Goal: Task Accomplishment & Management: Use online tool/utility

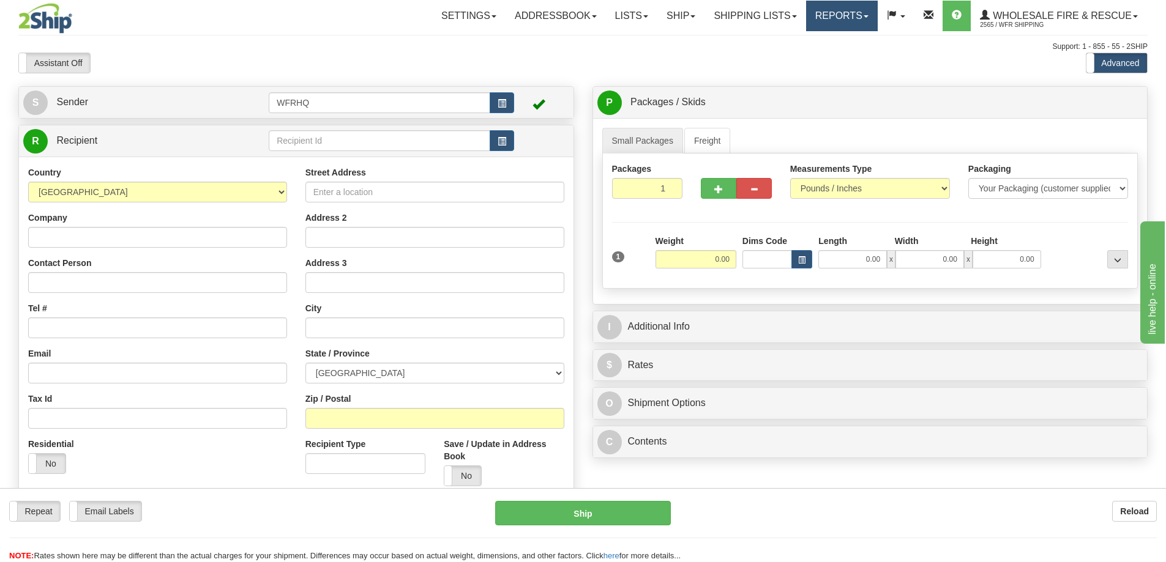
click at [848, 13] on link "Reports" at bounding box center [842, 16] width 72 height 31
click at [789, 43] on span "Standard" at bounding box center [794, 43] width 35 height 10
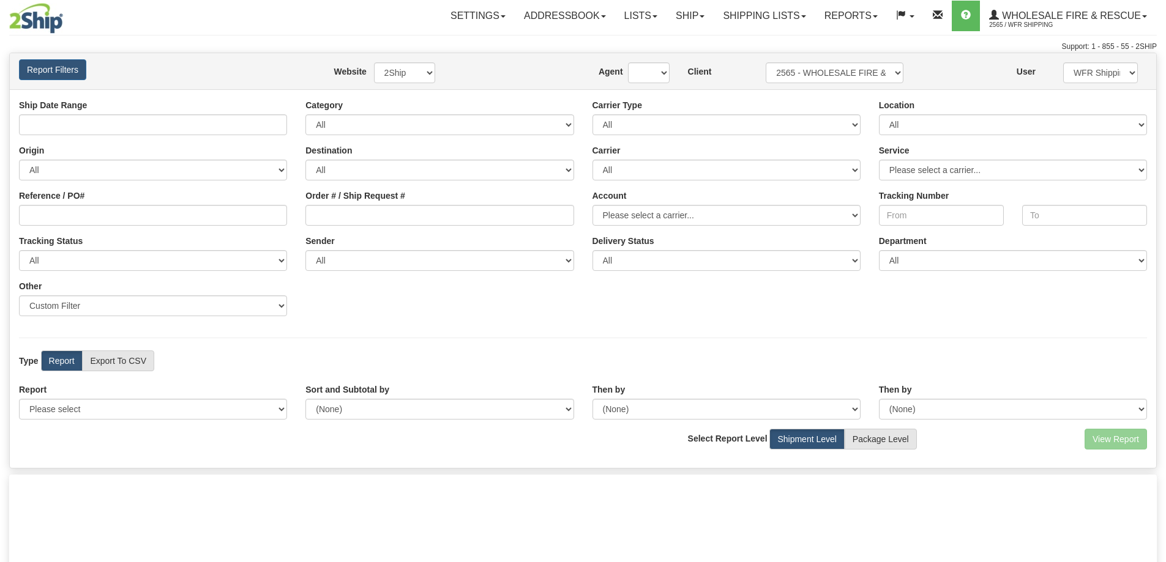
type input "[DATE] And [DATE]"
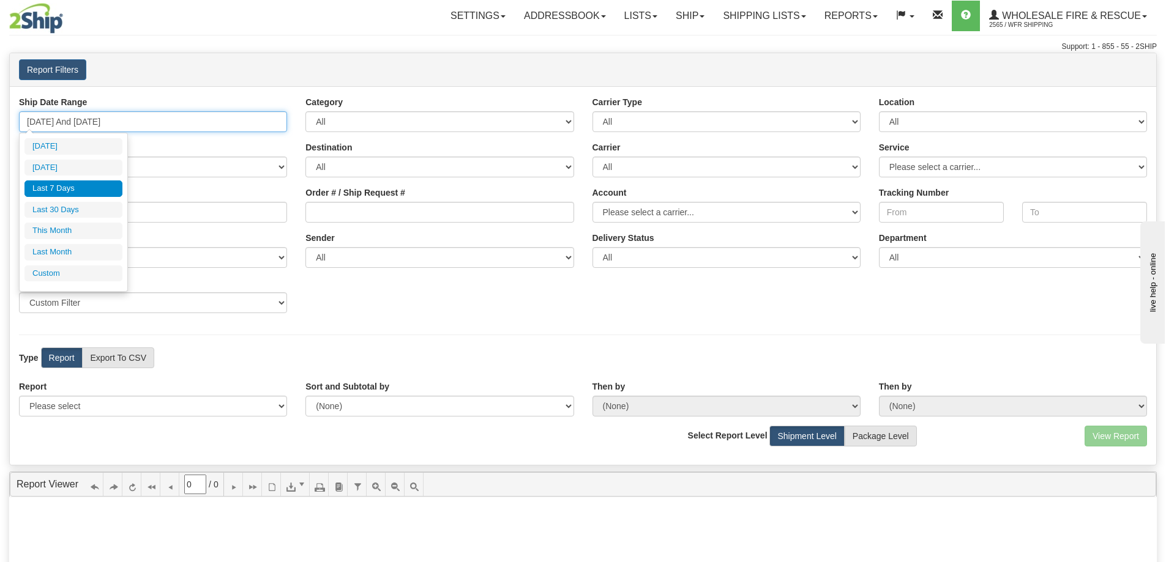
click at [92, 124] on input "[DATE] And [DATE]" at bounding box center [153, 121] width 268 height 21
type input "[DATE]"
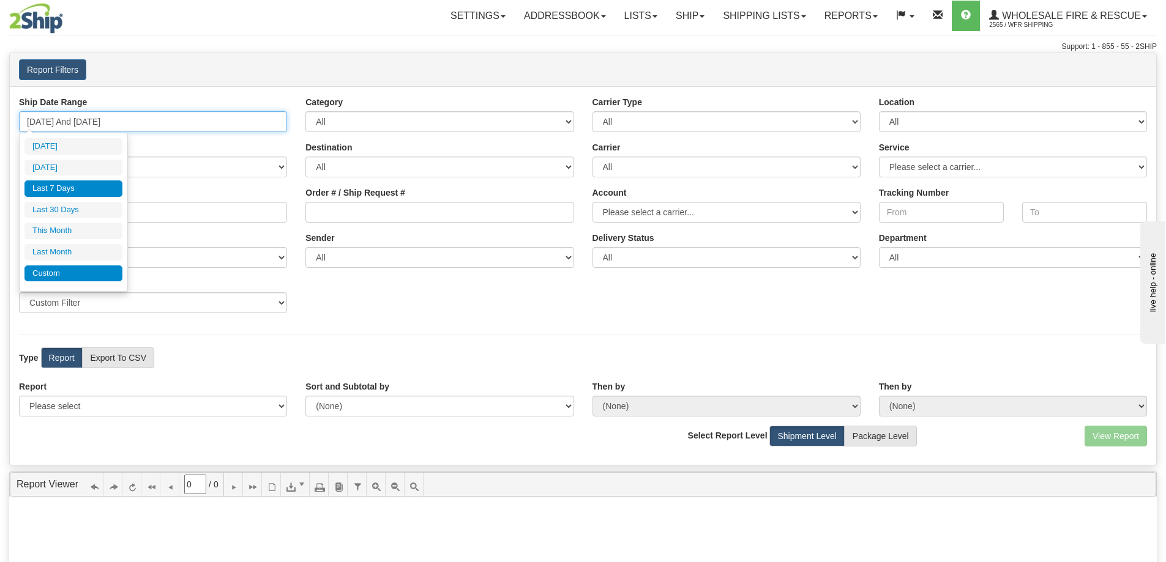
type input "[DATE]"
click at [77, 272] on li "Custom" at bounding box center [73, 274] width 98 height 17
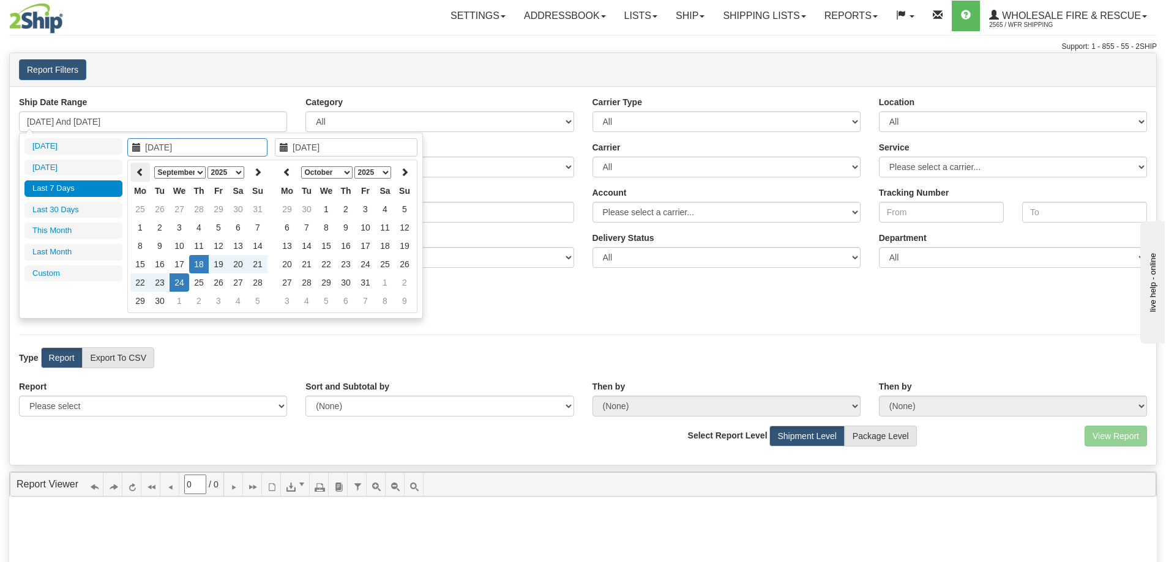
click at [140, 173] on icon at bounding box center [140, 172] width 9 height 9
type input "[DATE]"
click at [143, 267] on td "18" at bounding box center [140, 264] width 20 height 18
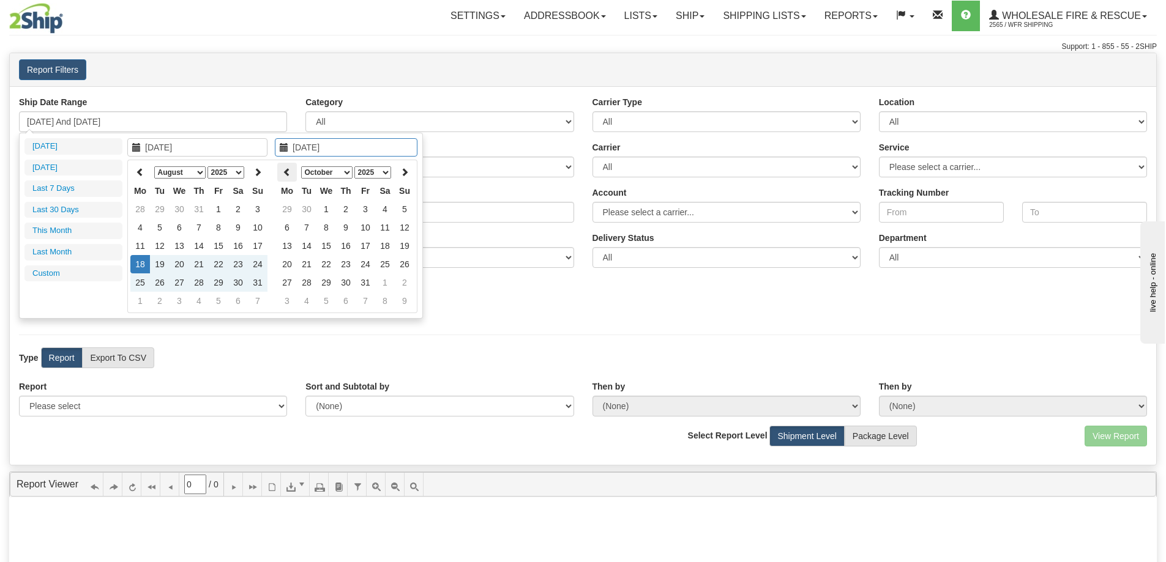
click at [289, 171] on icon at bounding box center [287, 172] width 9 height 9
click at [289, 171] on th at bounding box center [287, 172] width 20 height 19
type input "[DATE]"
click at [289, 268] on td "18" at bounding box center [287, 264] width 20 height 18
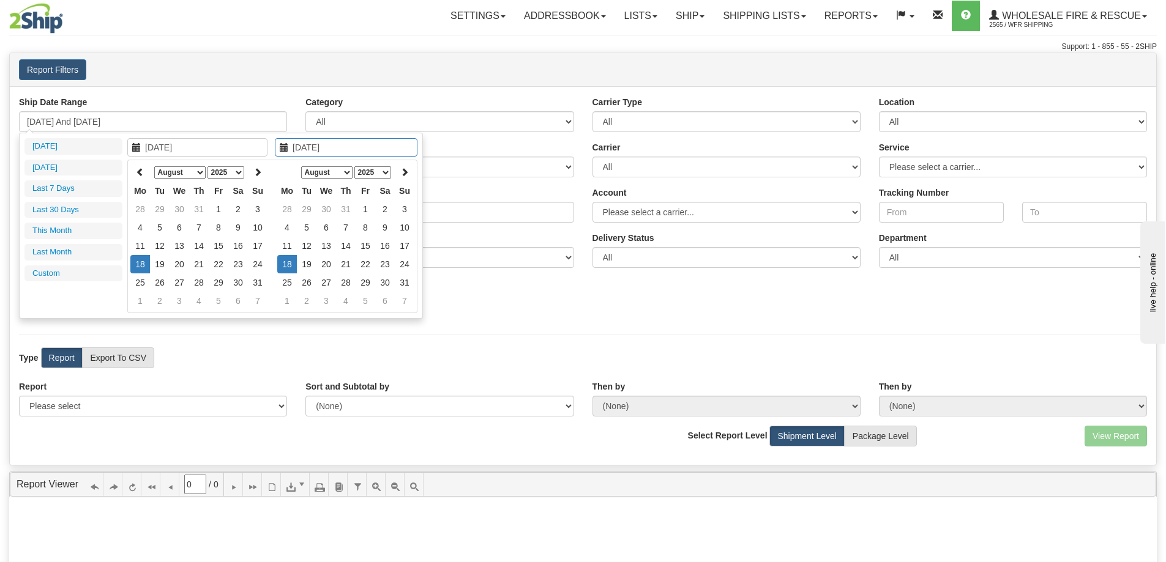
type input "[DATE] And [DATE]"
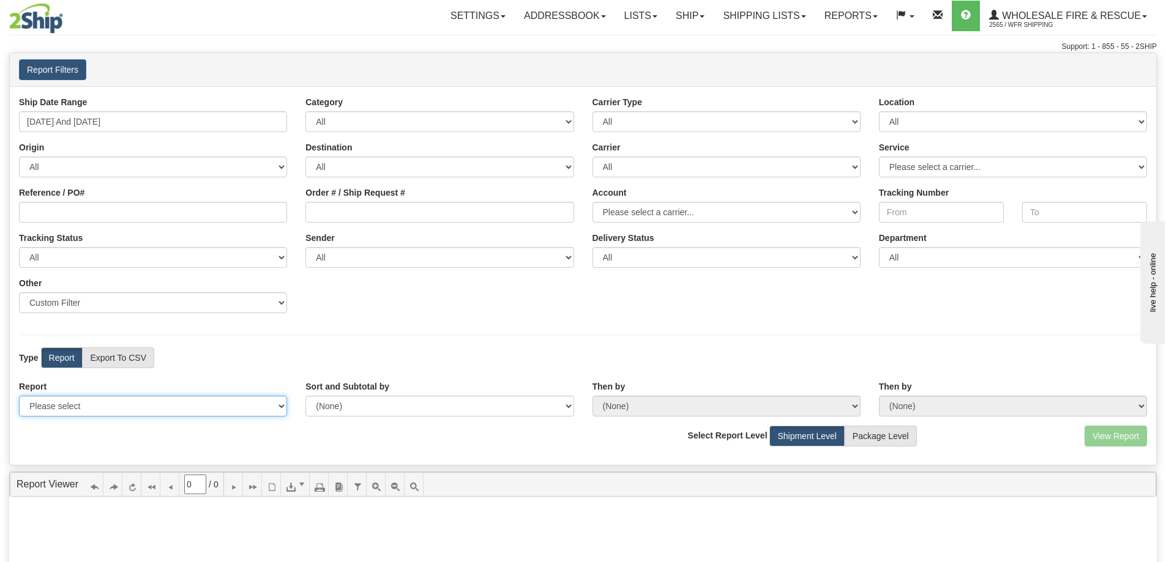
click at [185, 409] on select "Please select 1 Line Shipment Report Address Detail Basic Shipment Overview Can…" at bounding box center [153, 406] width 268 height 21
select select "Users\Full Reference Detail.trdx"
click at [19, 396] on select "Please select 1 Line Shipment Report Address Detail Basic Shipment Overview Can…" at bounding box center [153, 406] width 268 height 21
click at [1133, 433] on button "View Report" at bounding box center [1115, 436] width 62 height 21
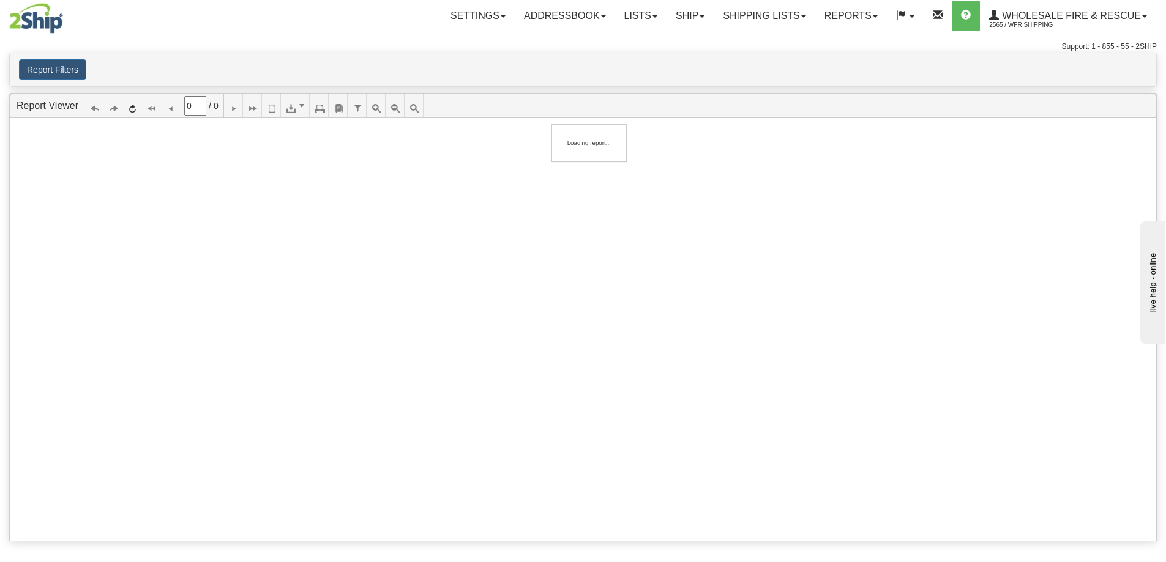
type input "1"
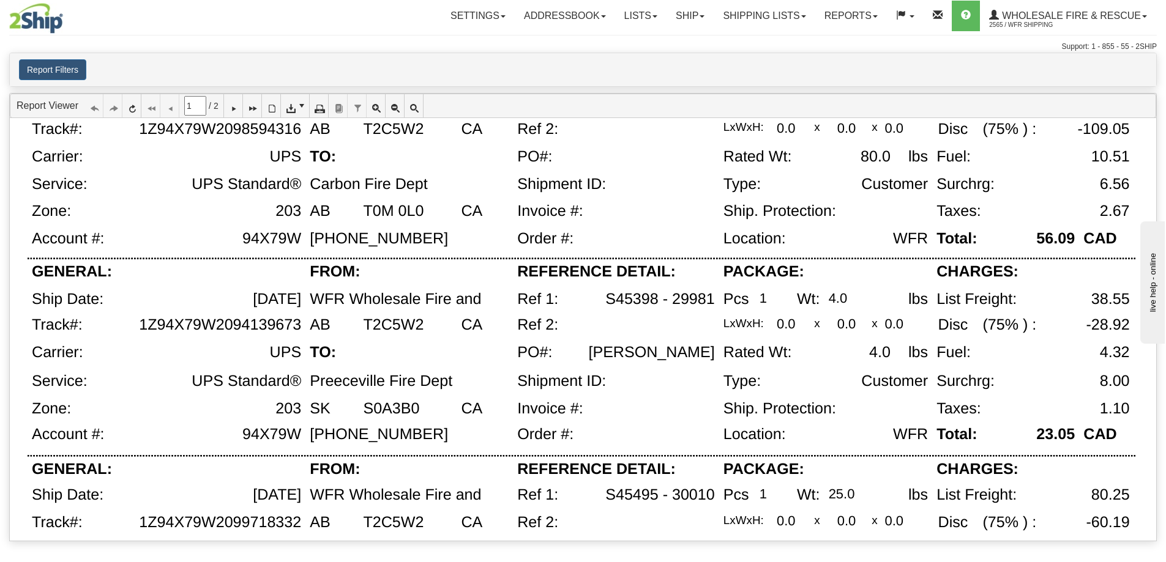
scroll to position [1298, 0]
